Goal: Check status

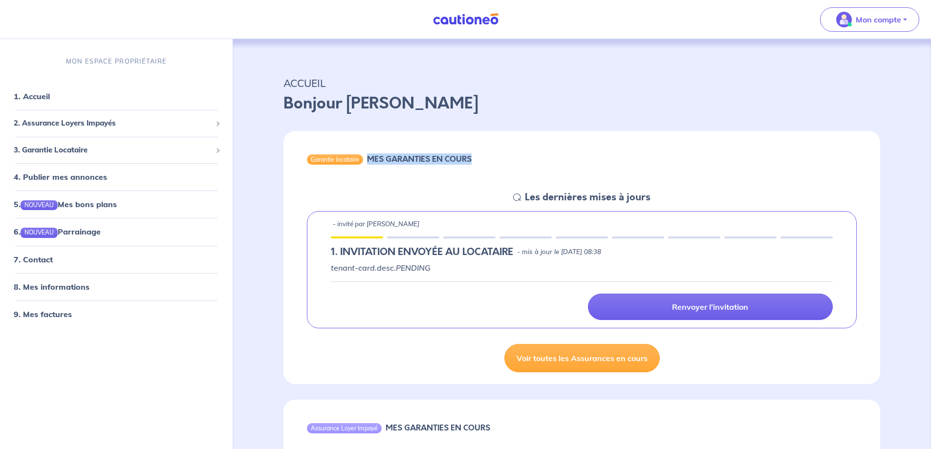
drag, startPoint x: 367, startPoint y: 157, endPoint x: 472, endPoint y: 154, distance: 104.6
click at [471, 154] on h6 "MES GARANTIES EN COURS" at bounding box center [419, 158] width 105 height 9
copy h6 "MES GARANTIES EN COURS"
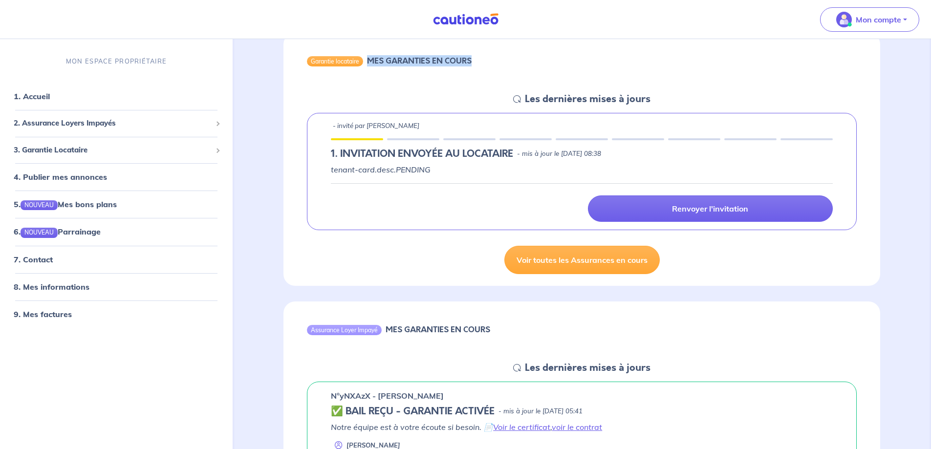
scroll to position [98, 0]
click at [33, 255] on link "7. Contact" at bounding box center [33, 259] width 38 height 10
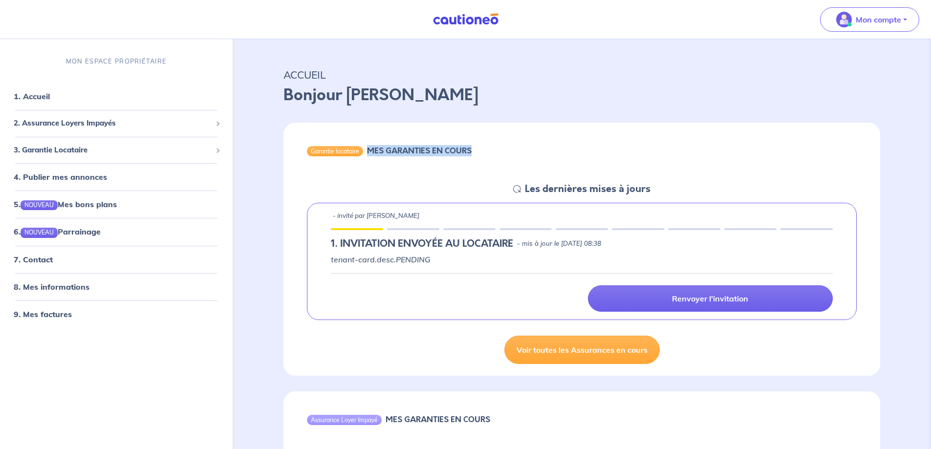
scroll to position [0, 0]
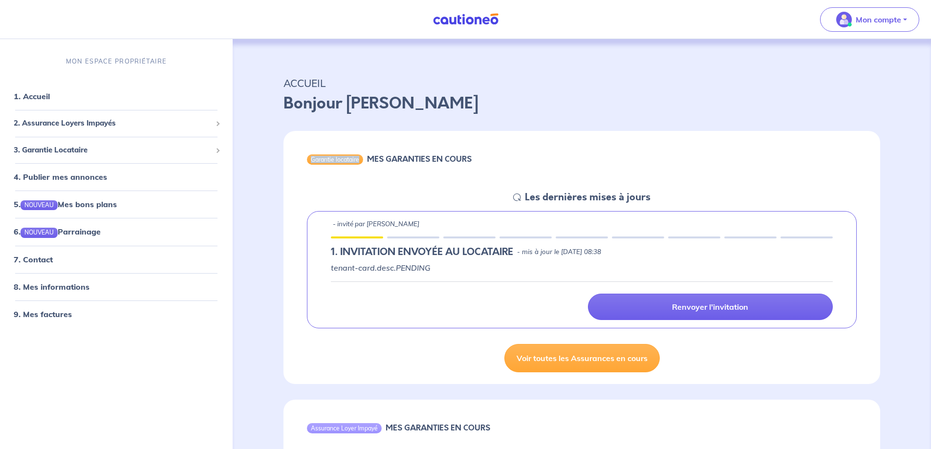
drag, startPoint x: 309, startPoint y: 154, endPoint x: 364, endPoint y: 161, distance: 56.1
click at [364, 161] on div "Garantie locataire MES GARANTIES EN COURS" at bounding box center [581, 161] width 597 height 60
copy div "Garantie locataire"
click at [360, 181] on div "Garantie locataire MES GARANTIES EN COURS" at bounding box center [581, 161] width 597 height 60
drag, startPoint x: 340, startPoint y: 252, endPoint x: 513, endPoint y: 253, distance: 173.0
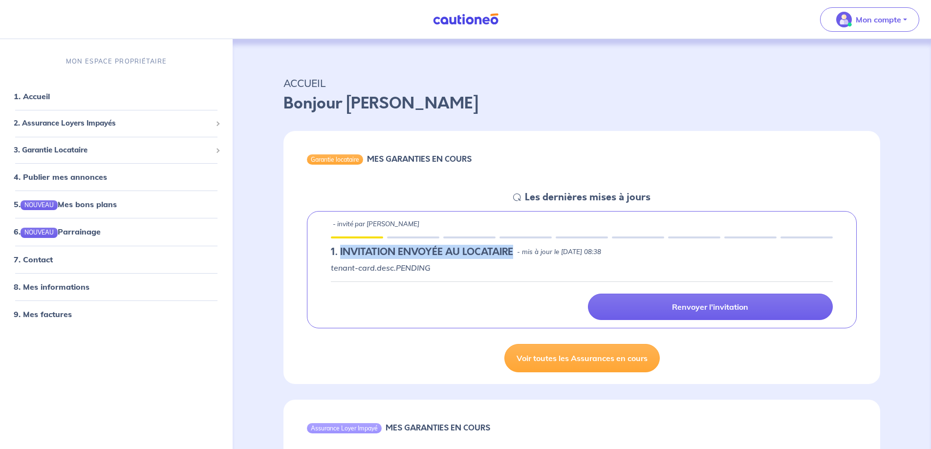
click at [513, 253] on h5 "1.︎ INVITATION ENVOYÉE AU LOCATAIRE" at bounding box center [422, 252] width 182 height 12
copy h5 "INVITATION ENVOYÉE AU LOCATAIRE"
